Goal: Information Seeking & Learning: Learn about a topic

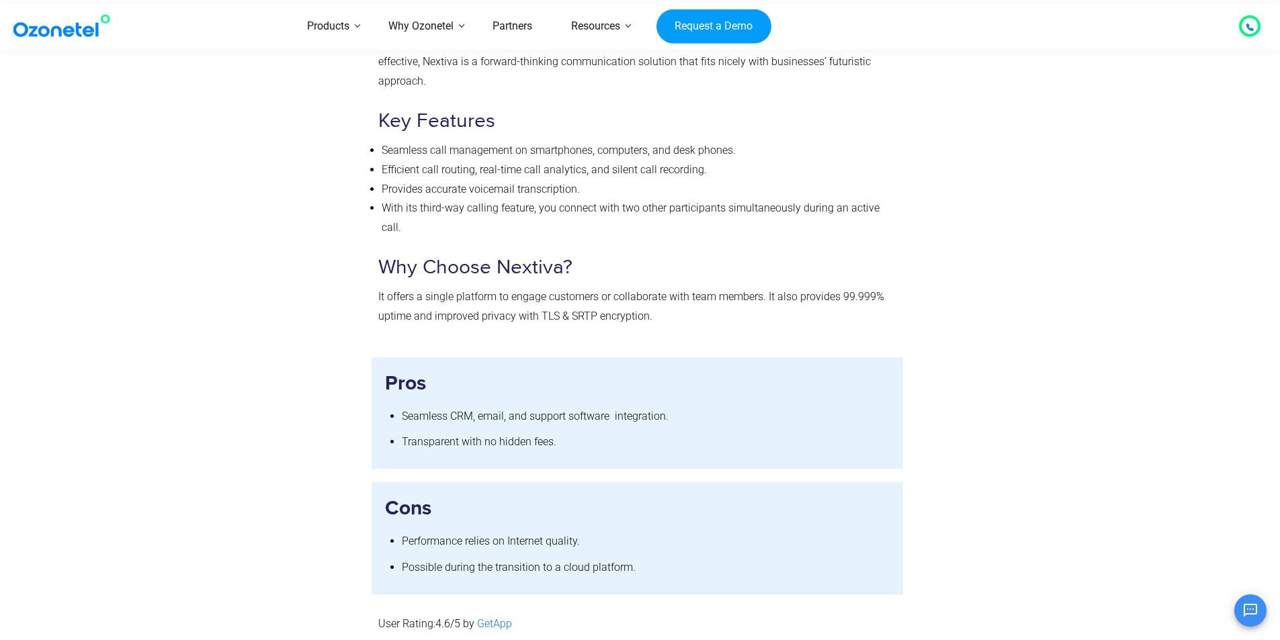
scroll to position [6463, 0]
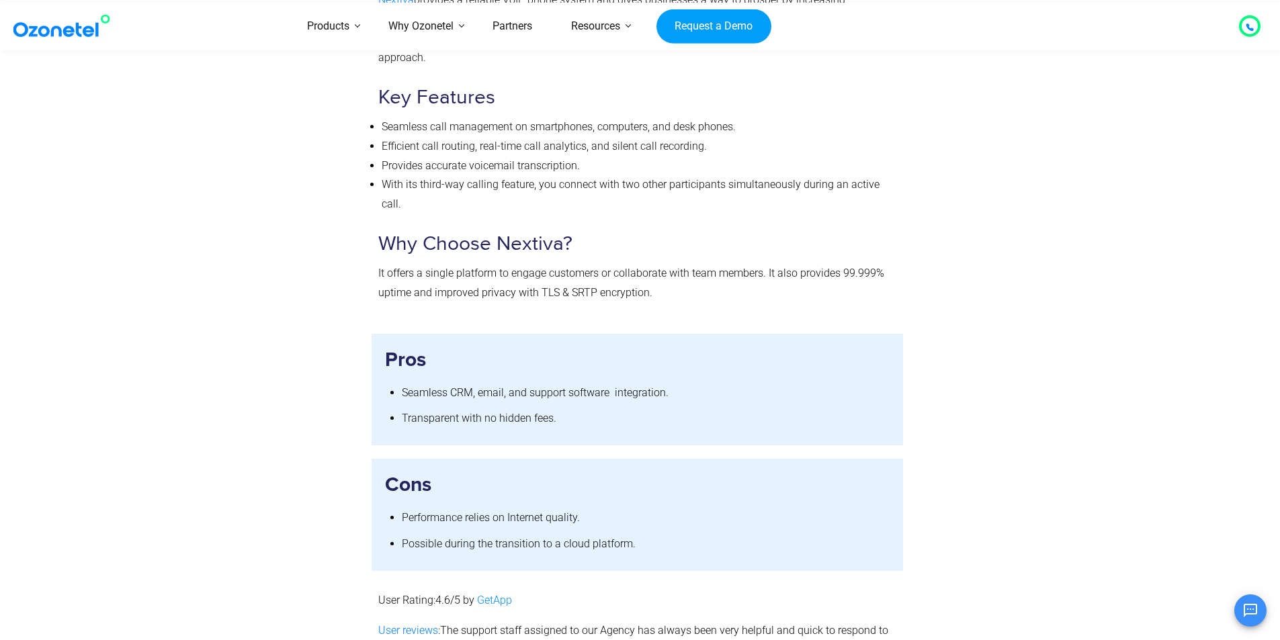
click at [492, 594] on span "GetApp" at bounding box center [494, 600] width 35 height 13
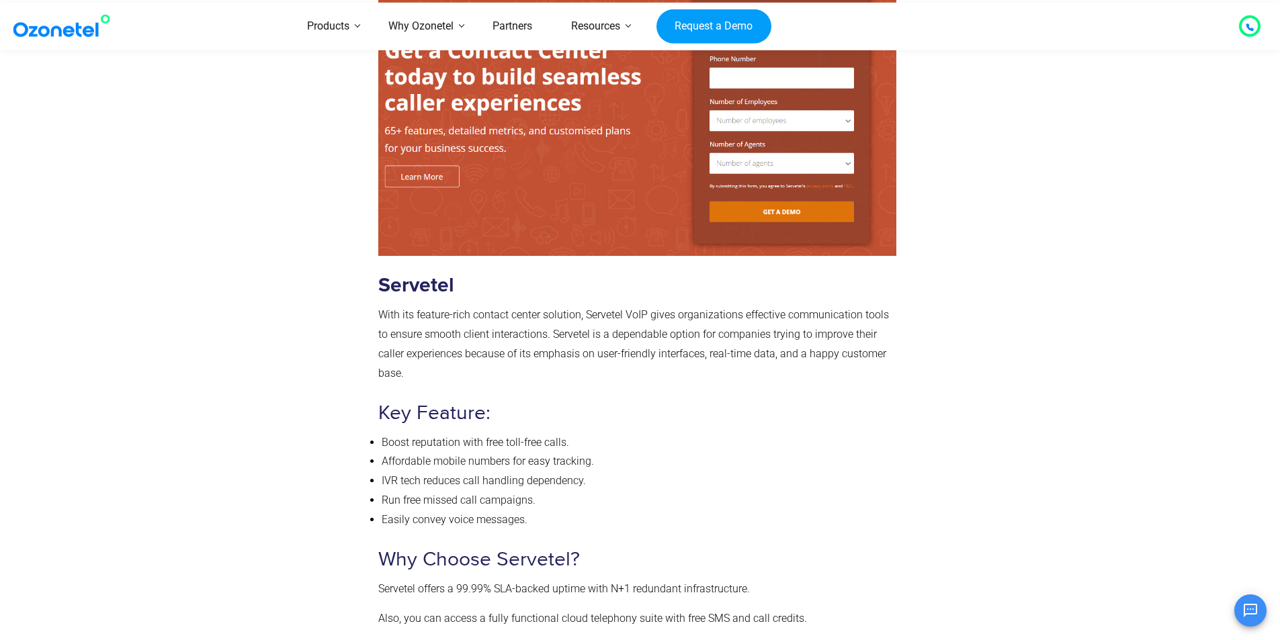
scroll to position [11699, 0]
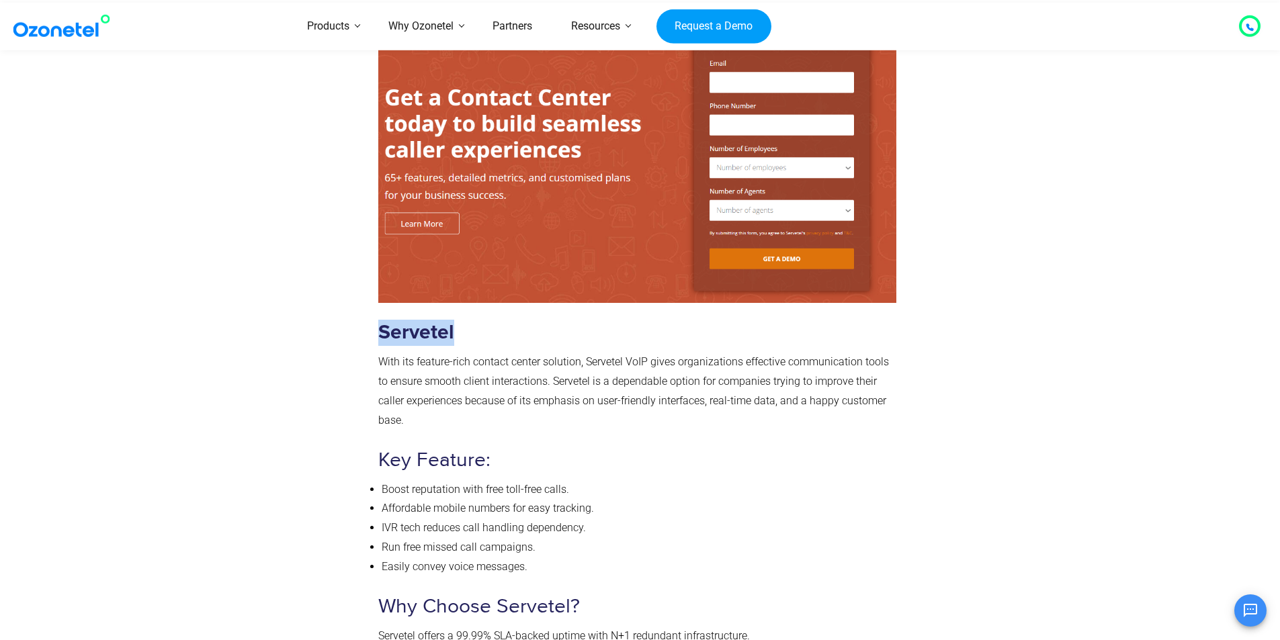
drag, startPoint x: 380, startPoint y: 203, endPoint x: 466, endPoint y: 218, distance: 87.3
click at [466, 320] on h3 "Servetel" at bounding box center [637, 333] width 519 height 26
click at [485, 320] on h3 "Servetel" at bounding box center [637, 333] width 519 height 26
drag, startPoint x: 379, startPoint y: 206, endPoint x: 459, endPoint y: 206, distance: 80.0
click at [459, 320] on h3 "Servetel" at bounding box center [637, 333] width 519 height 26
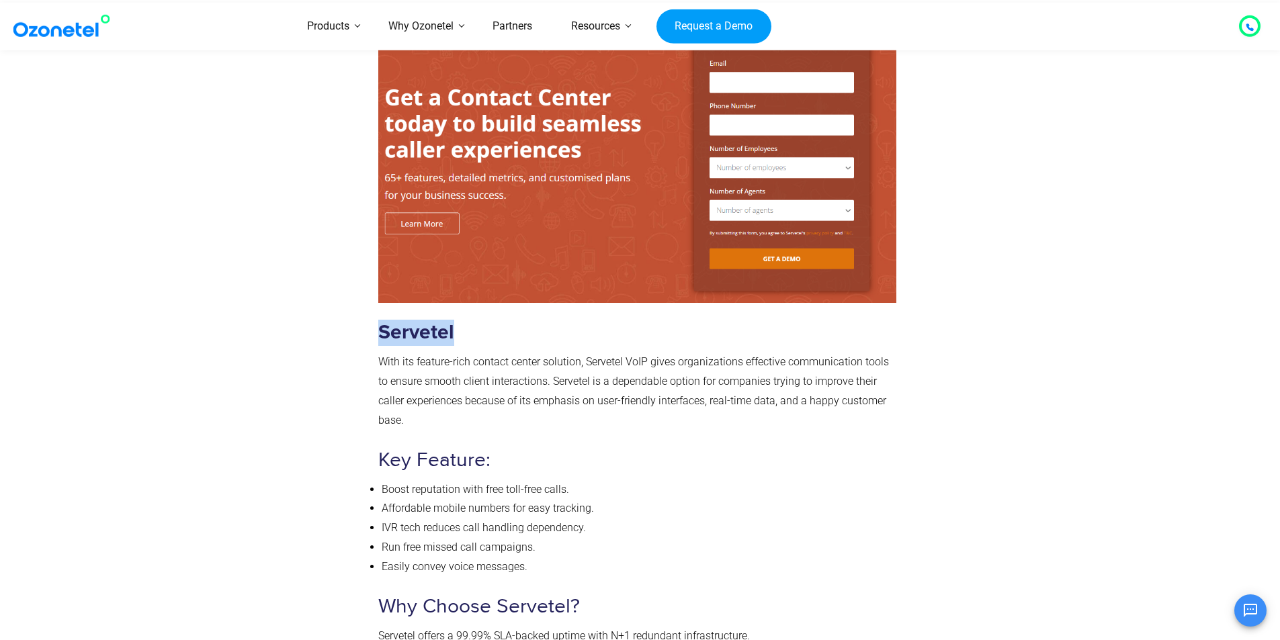
copy strong "Servetel"
click at [418, 323] on strong "Servetel" at bounding box center [416, 333] width 76 height 20
drag, startPoint x: 378, startPoint y: 208, endPoint x: 478, endPoint y: 207, distance: 100.1
click at [478, 320] on h3 "Servetel" at bounding box center [637, 333] width 519 height 26
copy strong "Servetel"
